Goal: Information Seeking & Learning: Find specific fact

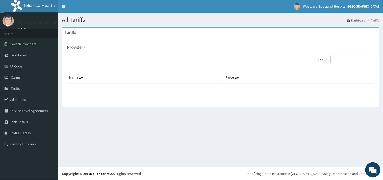
click at [346, 60] on input "Search:" at bounding box center [351, 59] width 43 height 8
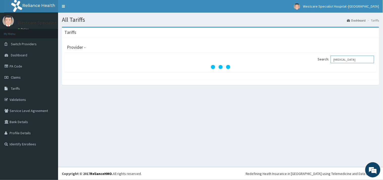
type input "[MEDICAL_DATA]"
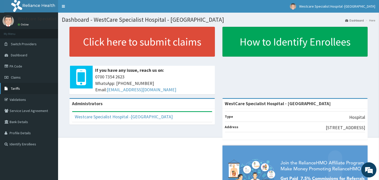
click at [17, 87] on span "Tariffs" at bounding box center [15, 88] width 9 height 5
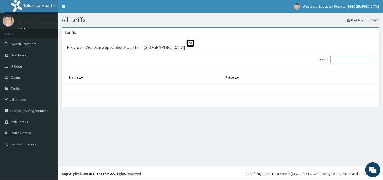
click at [349, 60] on input "Search:" at bounding box center [351, 59] width 43 height 8
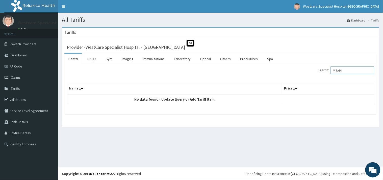
type input "VITAMI"
click at [90, 58] on link "Drugs" at bounding box center [91, 58] width 17 height 11
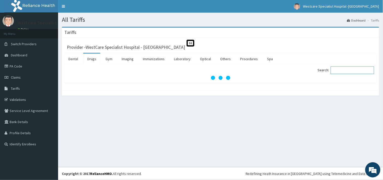
click at [341, 70] on input "Search:" at bounding box center [351, 70] width 43 height 8
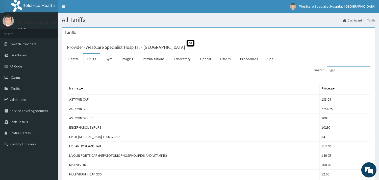
type input "VITA"
click at [13, 98] on link "Validations" at bounding box center [29, 99] width 58 height 11
